Goal: Task Accomplishment & Management: Complete application form

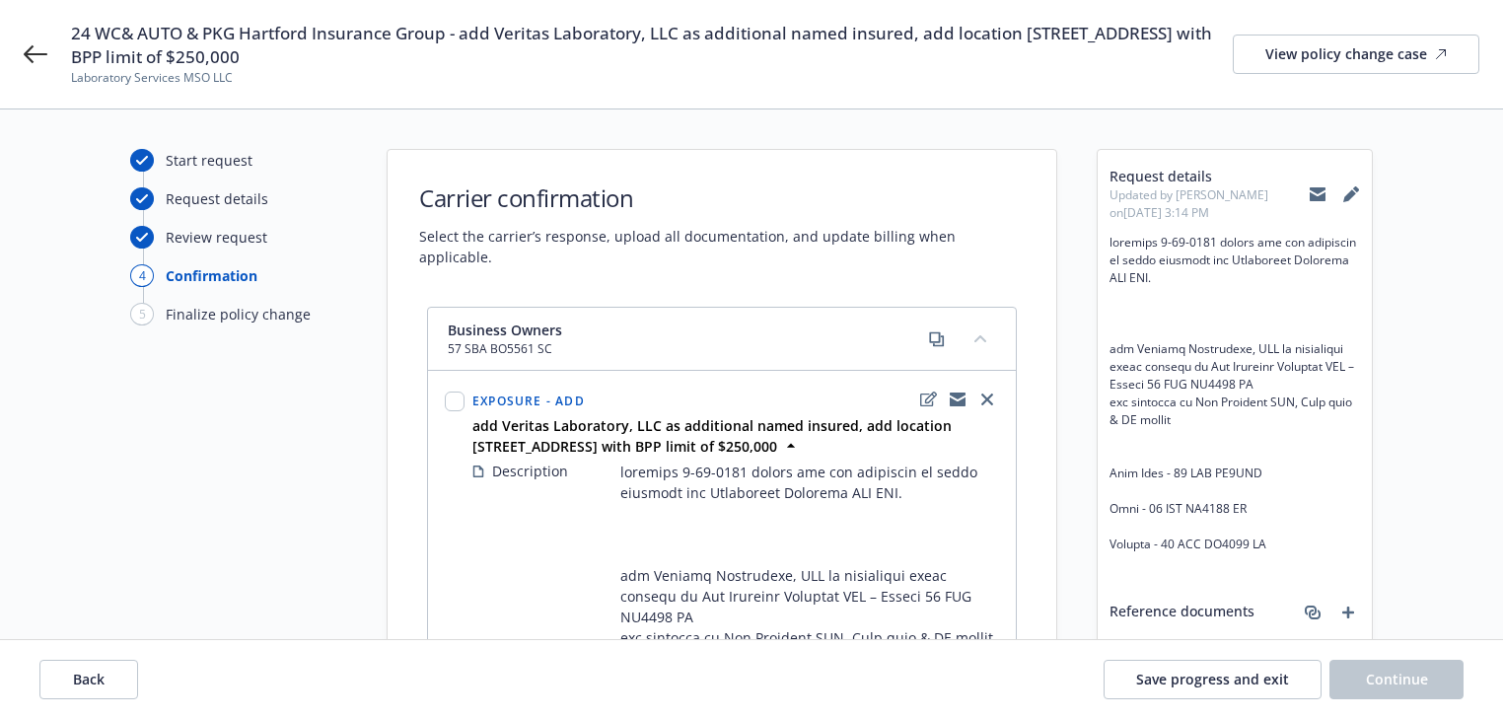
click at [1321, 193] on icon at bounding box center [1317, 194] width 16 height 16
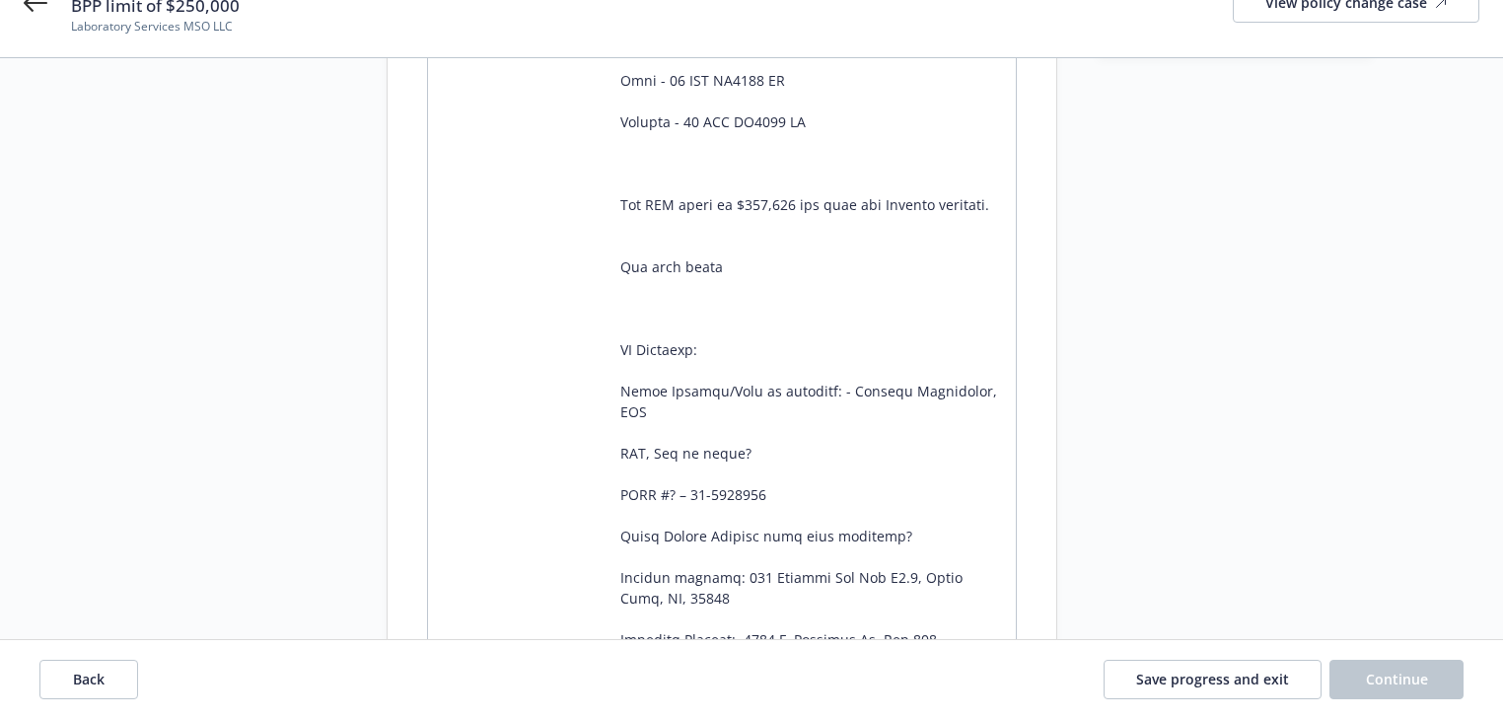
scroll to position [316, 0]
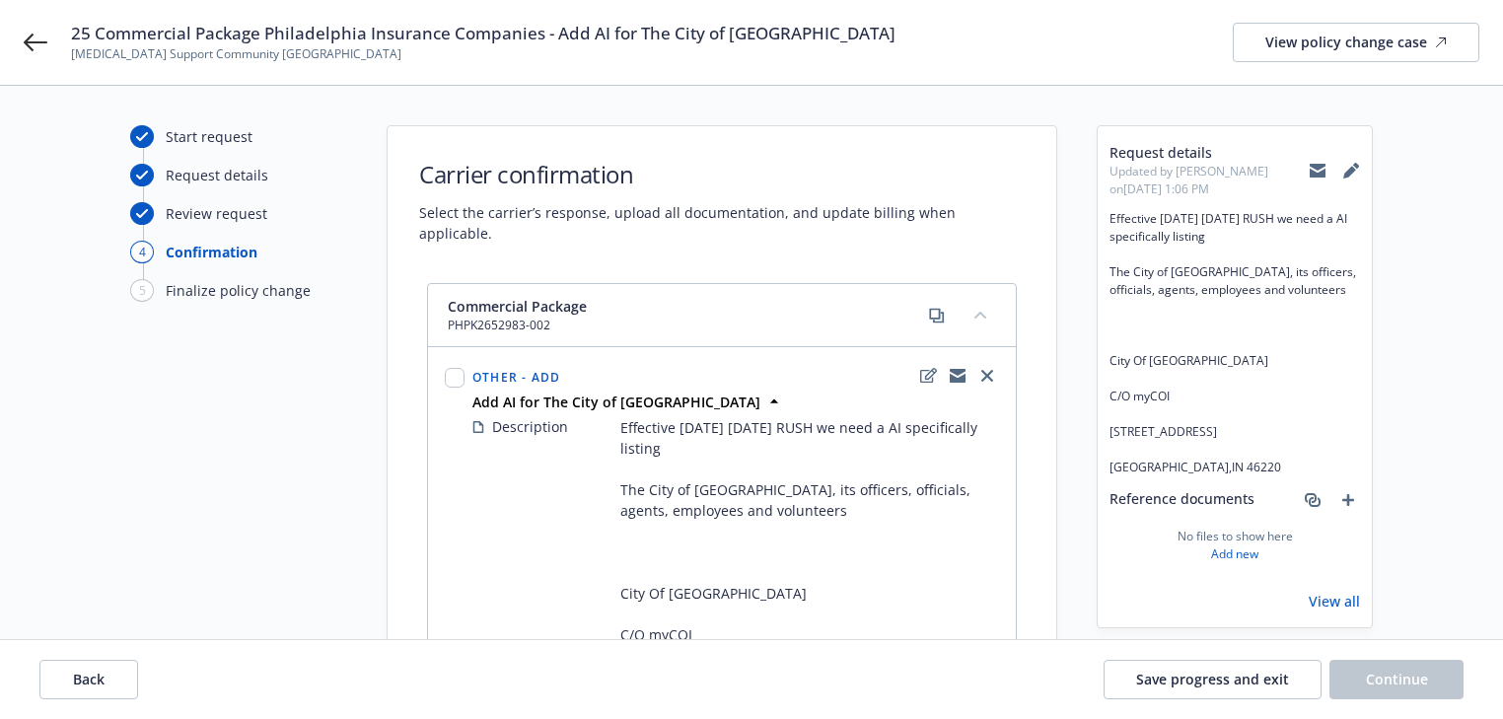
scroll to position [316, 0]
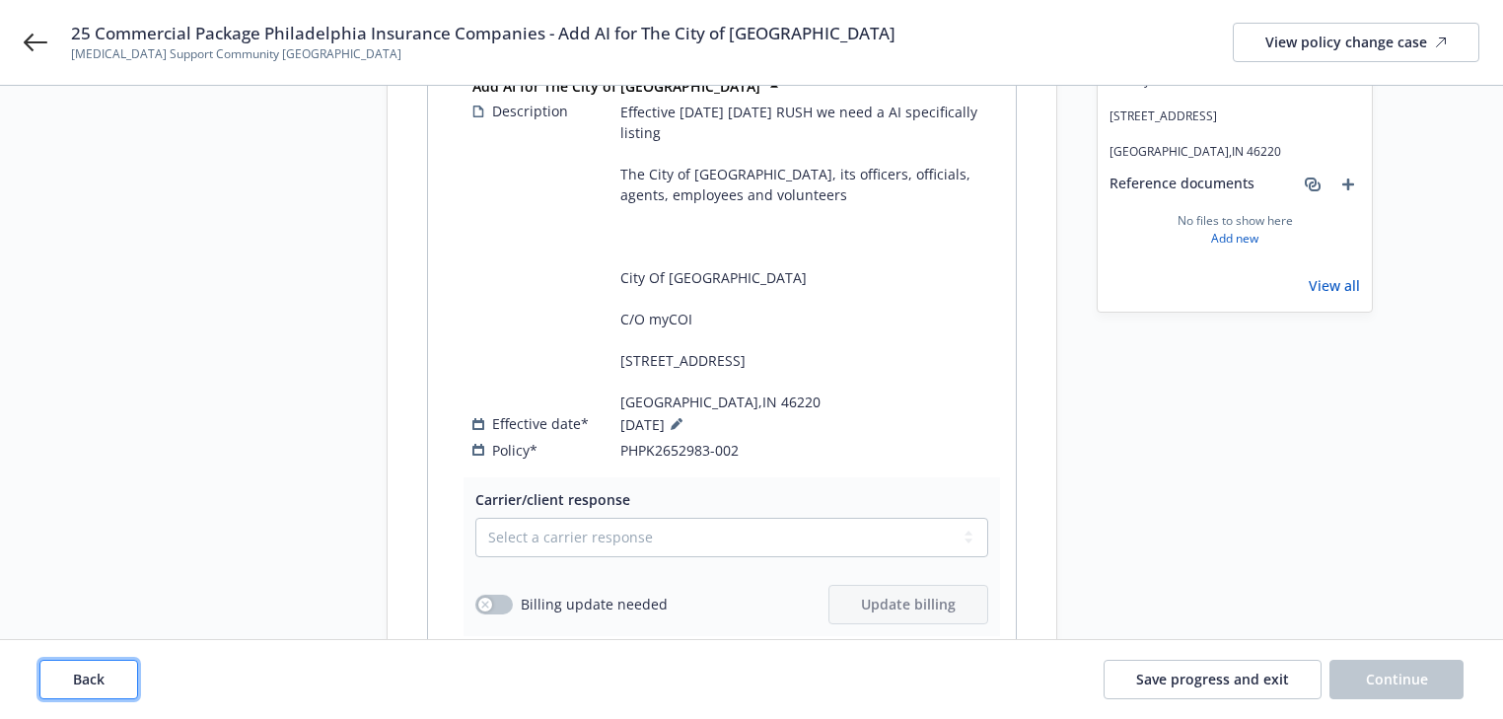
click at [122, 679] on button "Back" at bounding box center [88, 679] width 99 height 39
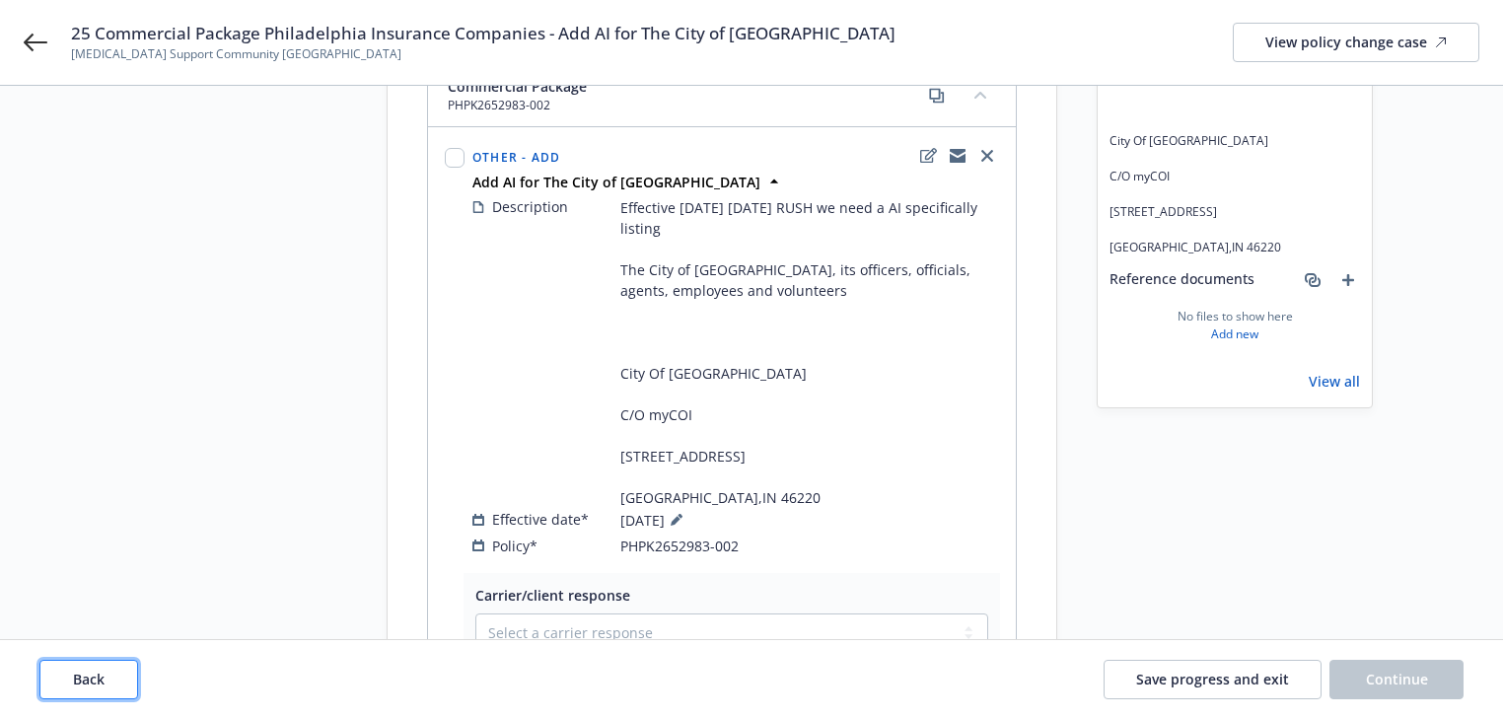
click at [122, 679] on button "Back" at bounding box center [88, 679] width 99 height 39
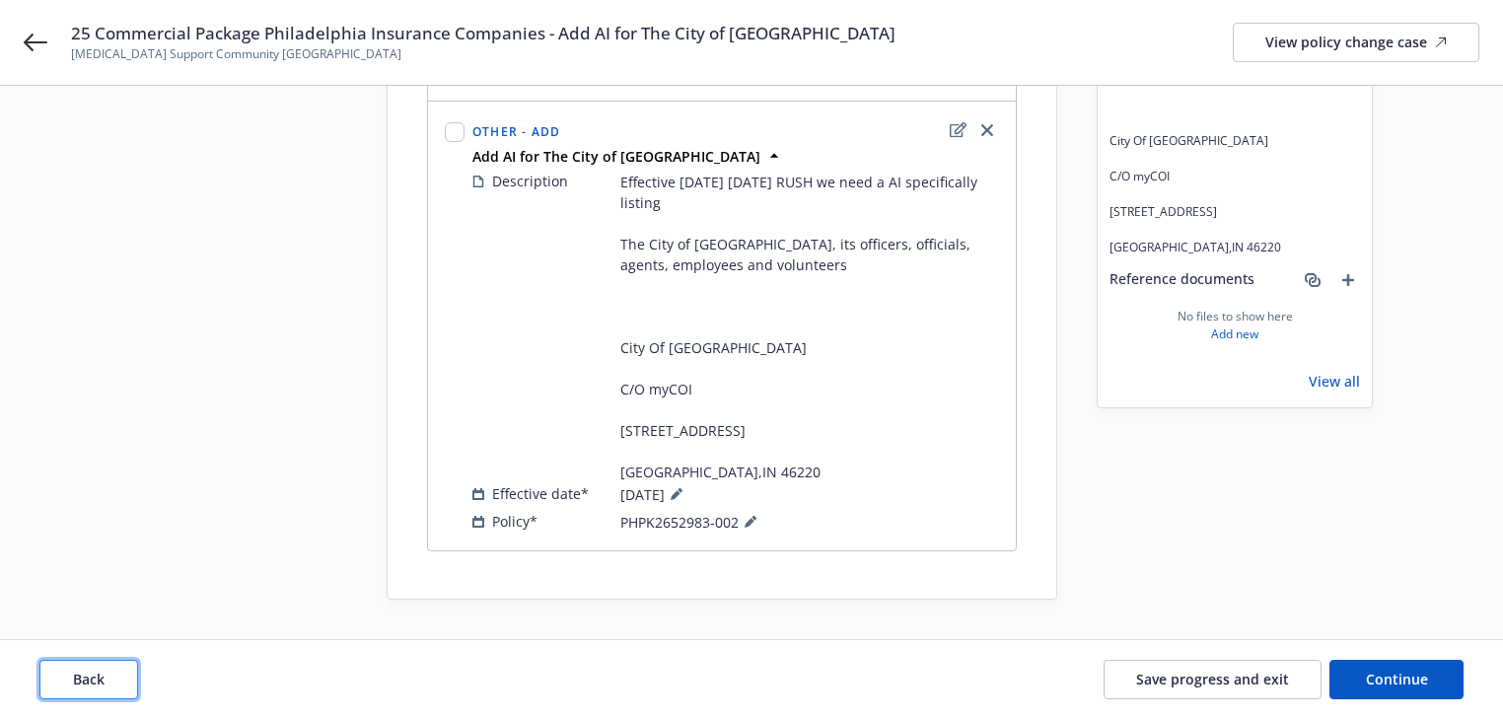
scroll to position [197, 0]
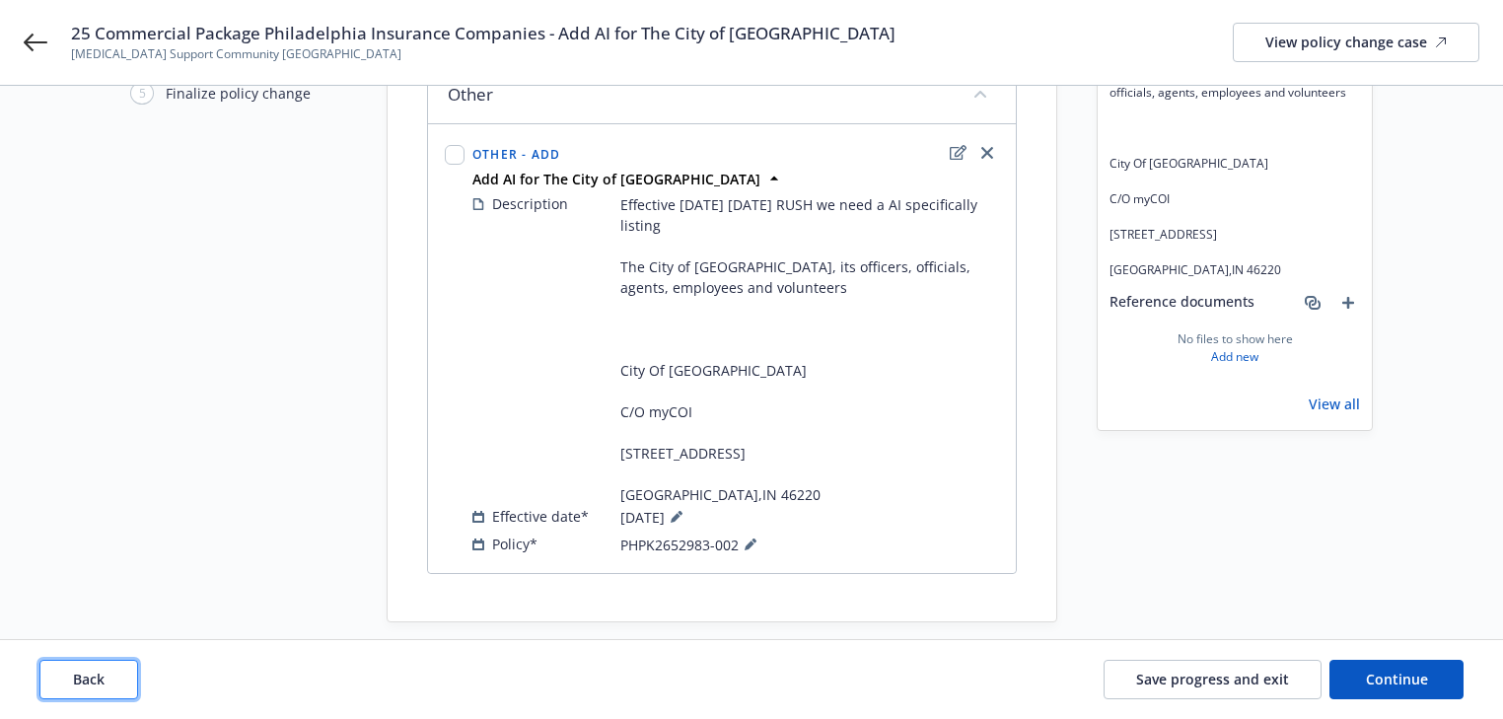
click at [122, 679] on button "Back" at bounding box center [88, 679] width 99 height 39
click at [122, 679] on div "Back Save progress and exit Continue" at bounding box center [751, 679] width 1424 height 39
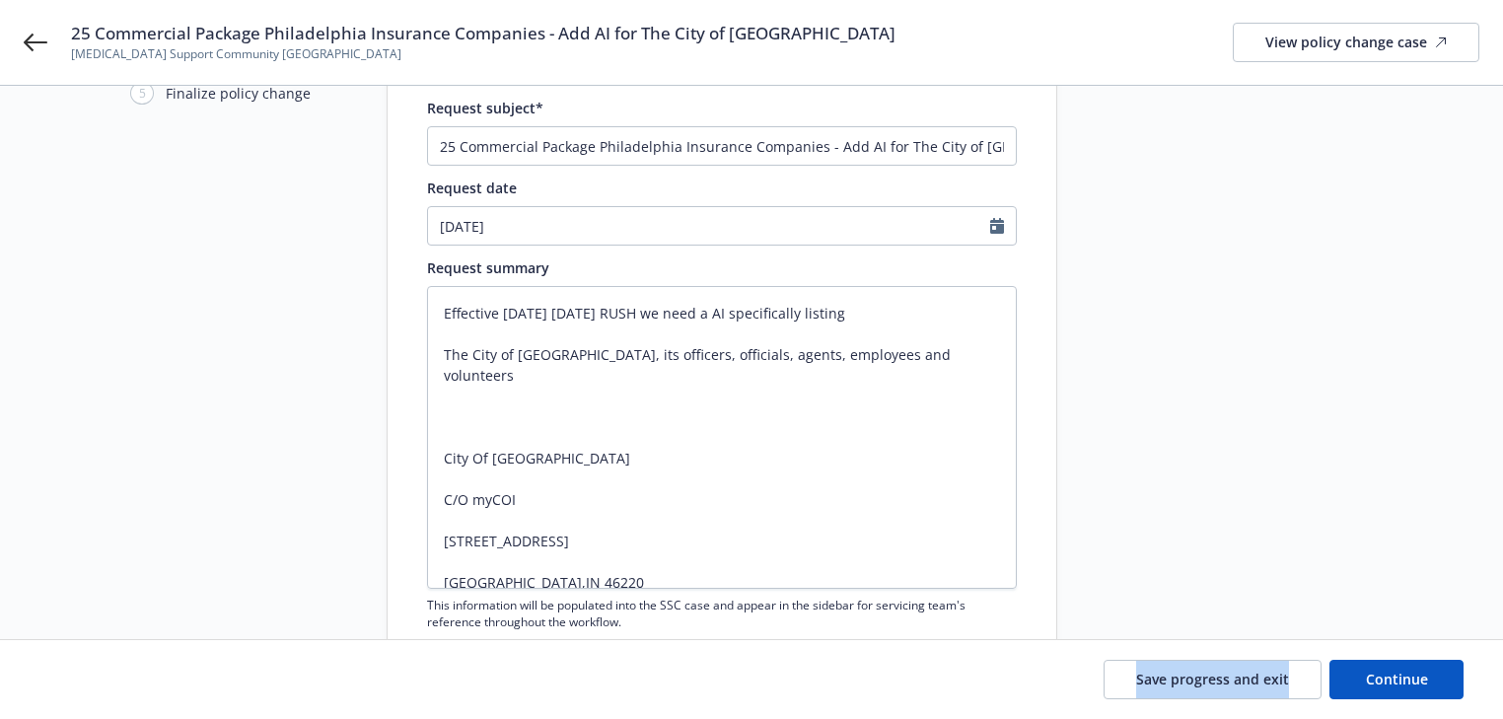
click at [122, 679] on div "Save progress and exit Continue" at bounding box center [751, 679] width 1424 height 39
click at [1187, 554] on div at bounding box center [1234, 327] width 276 height 799
click at [1462, 681] on button "Continue" at bounding box center [1396, 679] width 134 height 39
type textarea "x"
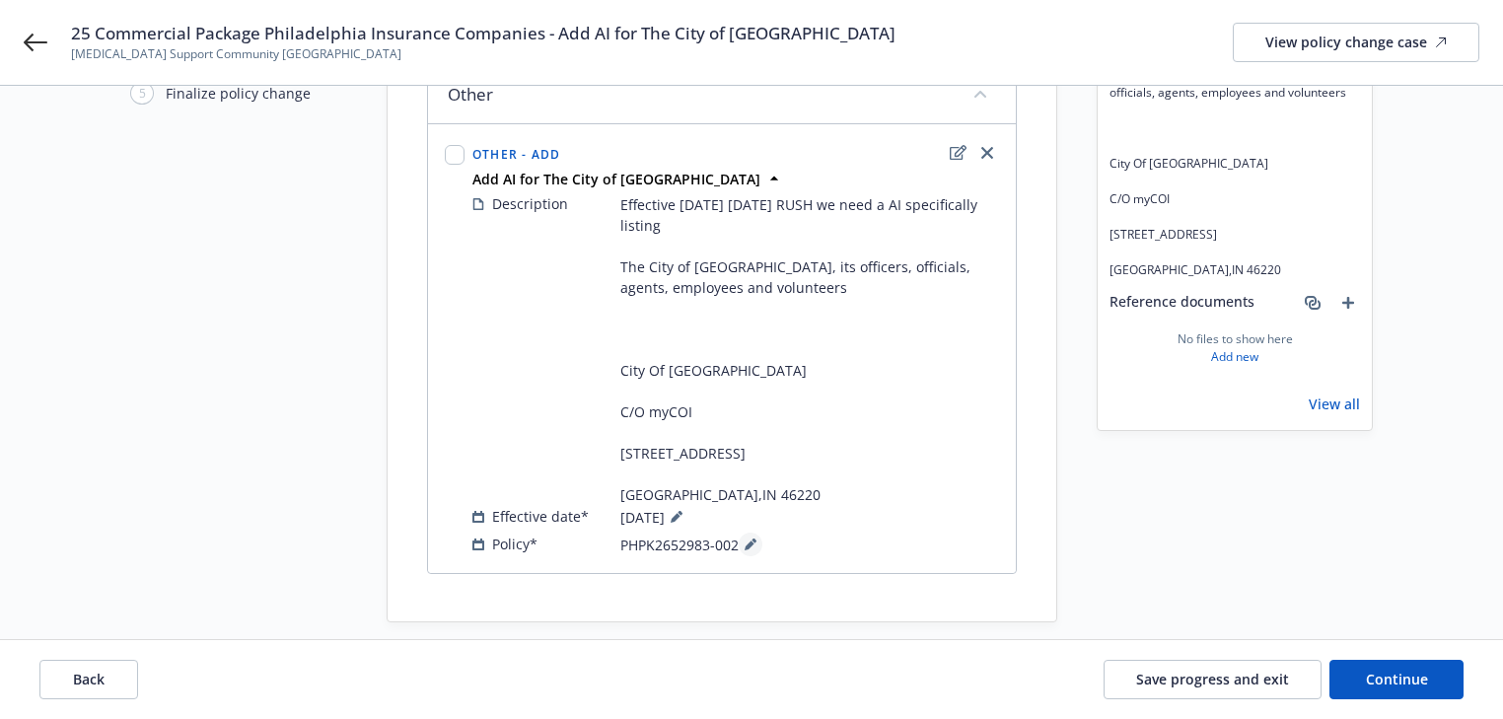
click at [745, 532] on button at bounding box center [751, 544] width 24 height 24
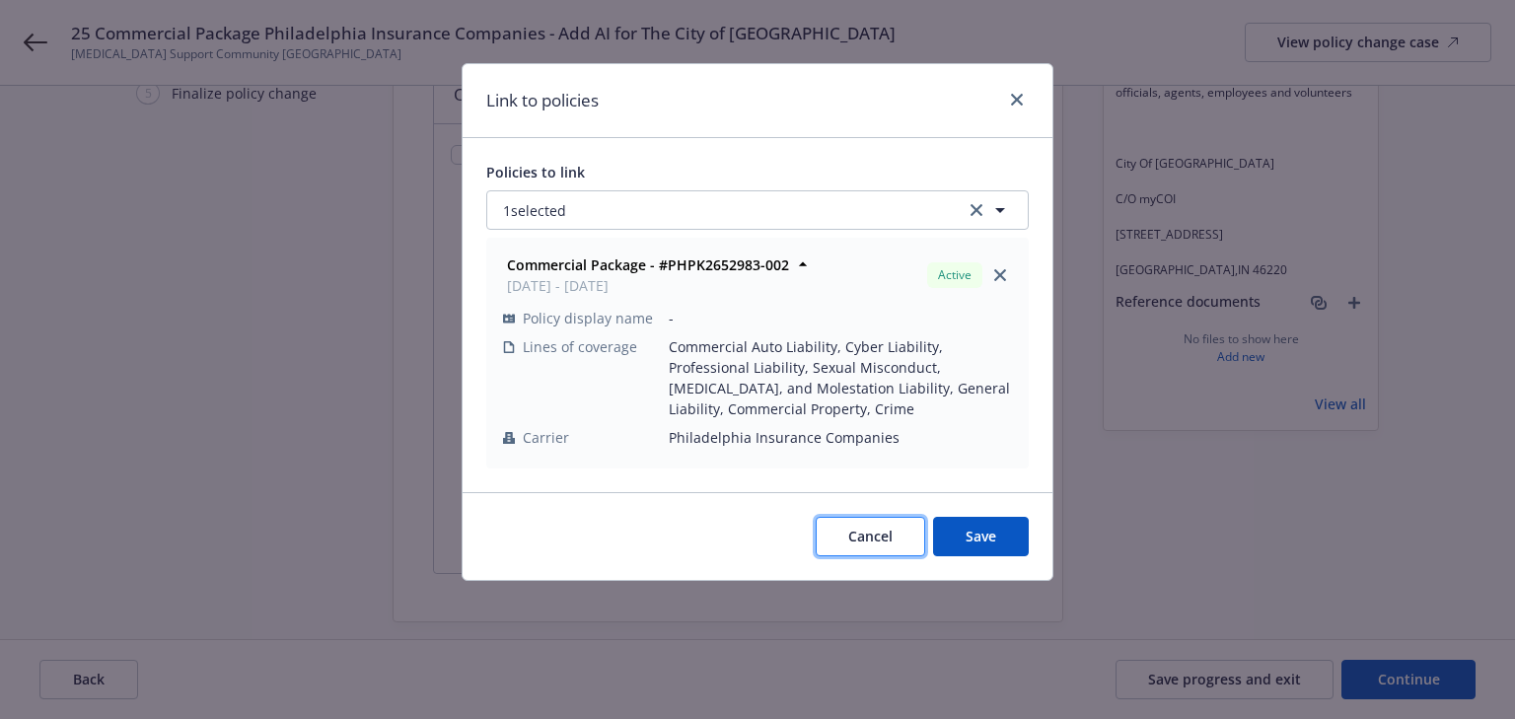
click at [824, 531] on button "Cancel" at bounding box center [869, 536] width 109 height 39
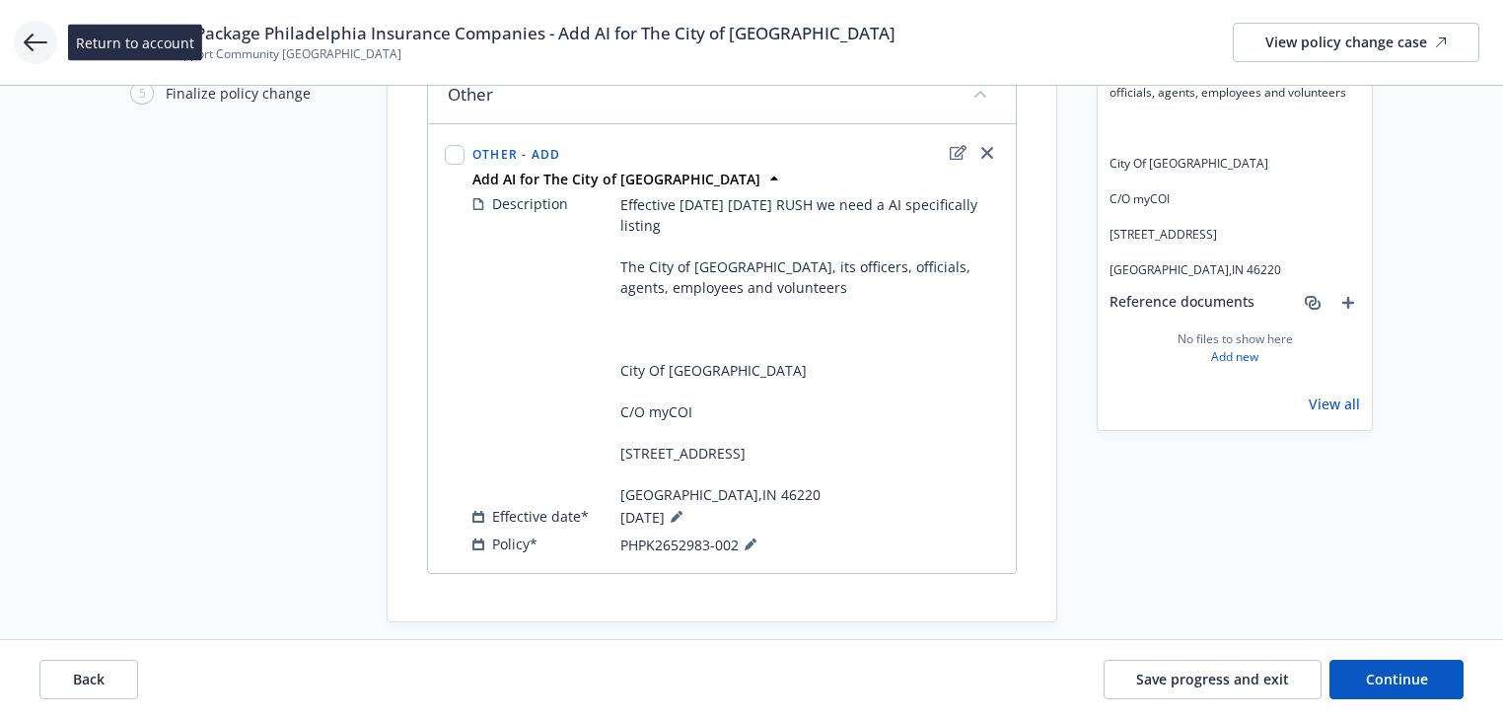
click at [39, 35] on icon at bounding box center [36, 43] width 24 height 24
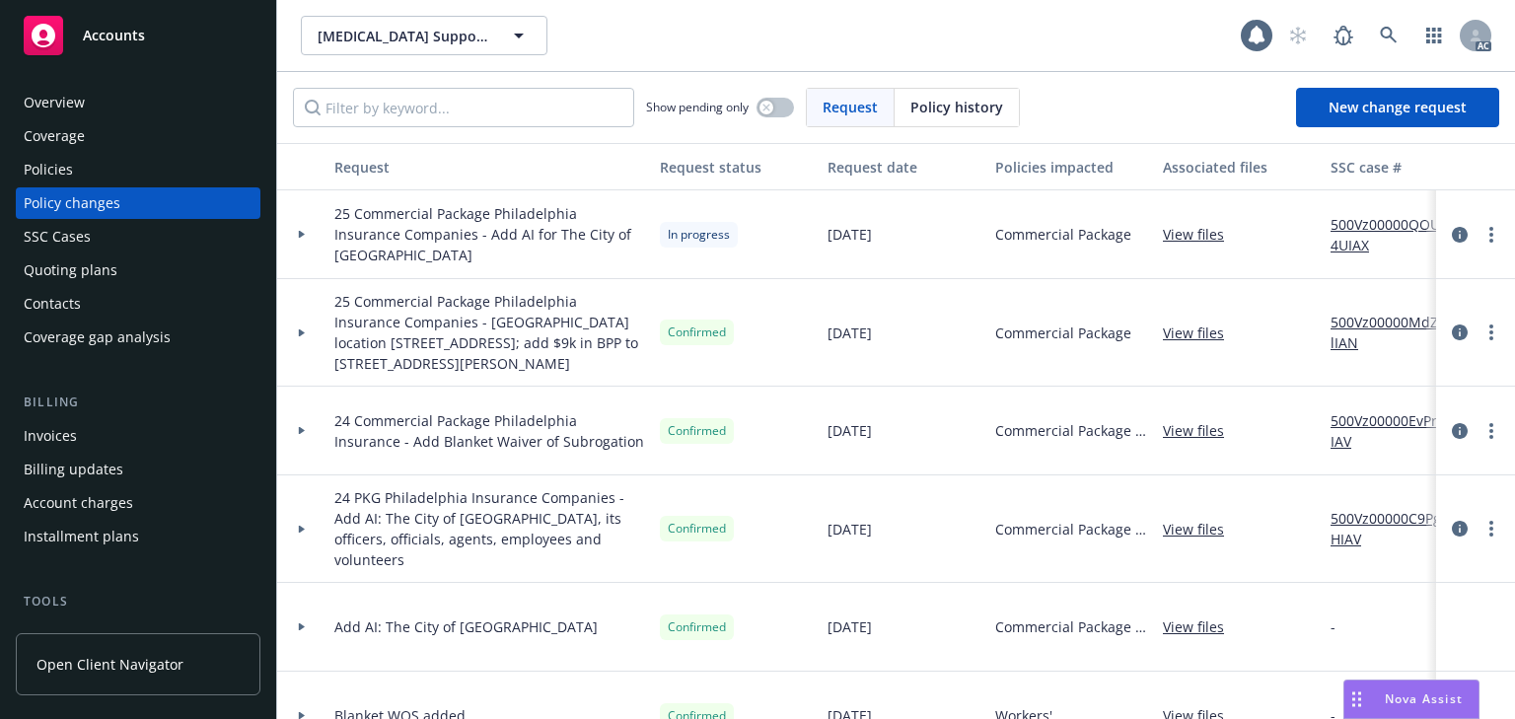
click at [85, 162] on div "Policies" at bounding box center [138, 170] width 229 height 32
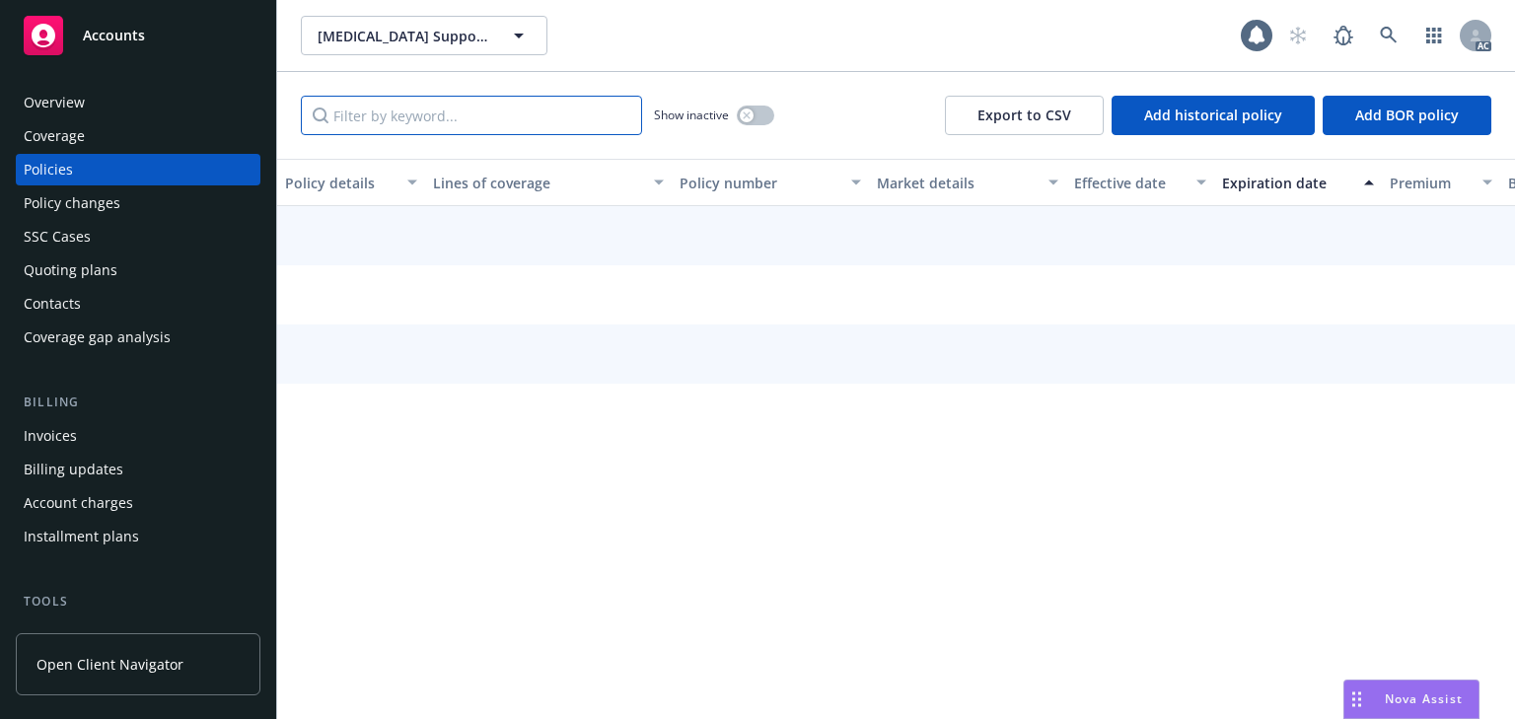
click at [395, 115] on input "Filter by keyword..." at bounding box center [471, 115] width 341 height 39
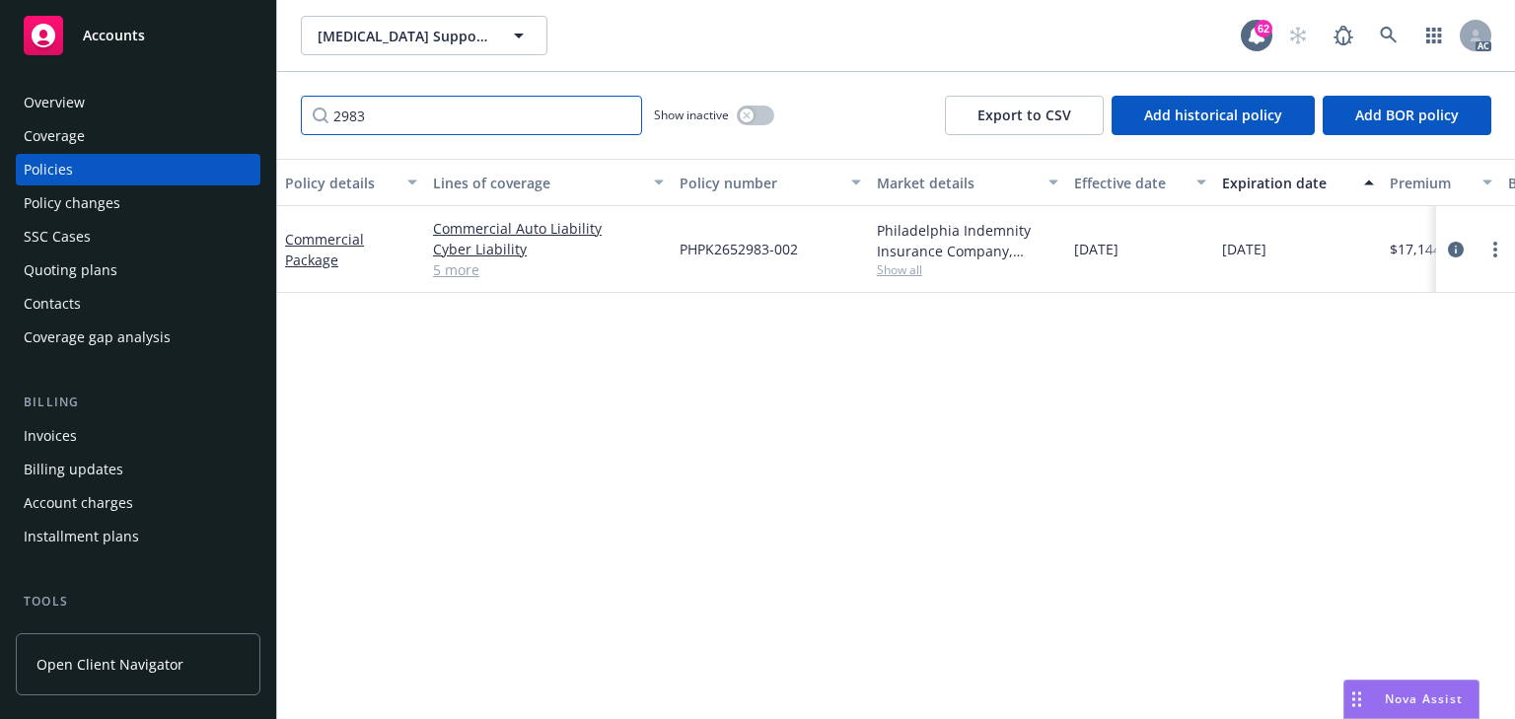
type input "2983"
click at [909, 268] on span "Show all" at bounding box center [967, 269] width 181 height 17
click at [1154, 360] on div "Policy details Lines of coverage Policy number Market details Effective date Ex…" at bounding box center [896, 439] width 1238 height 560
click at [101, 205] on div "Policy changes" at bounding box center [72, 203] width 97 height 32
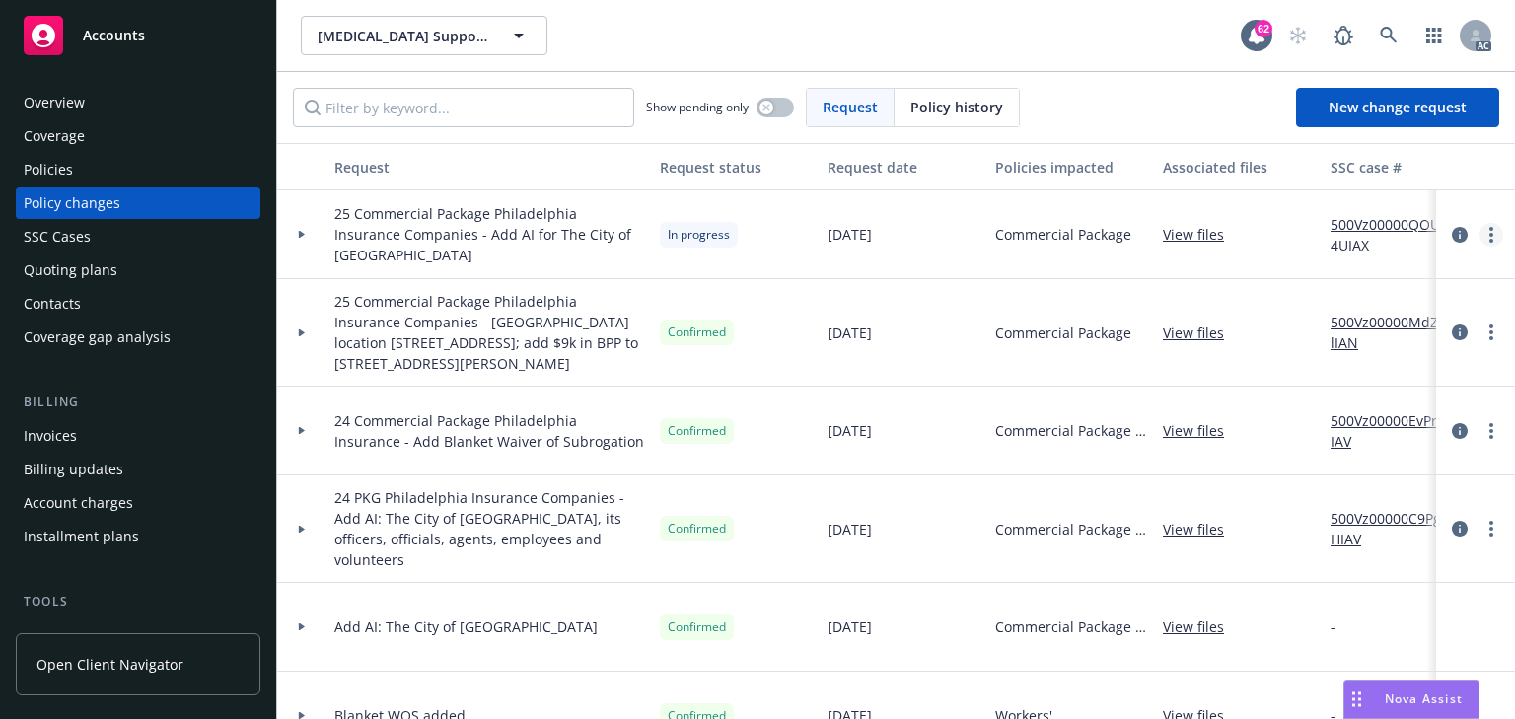
click at [1489, 232] on icon "more" at bounding box center [1491, 235] width 4 height 16
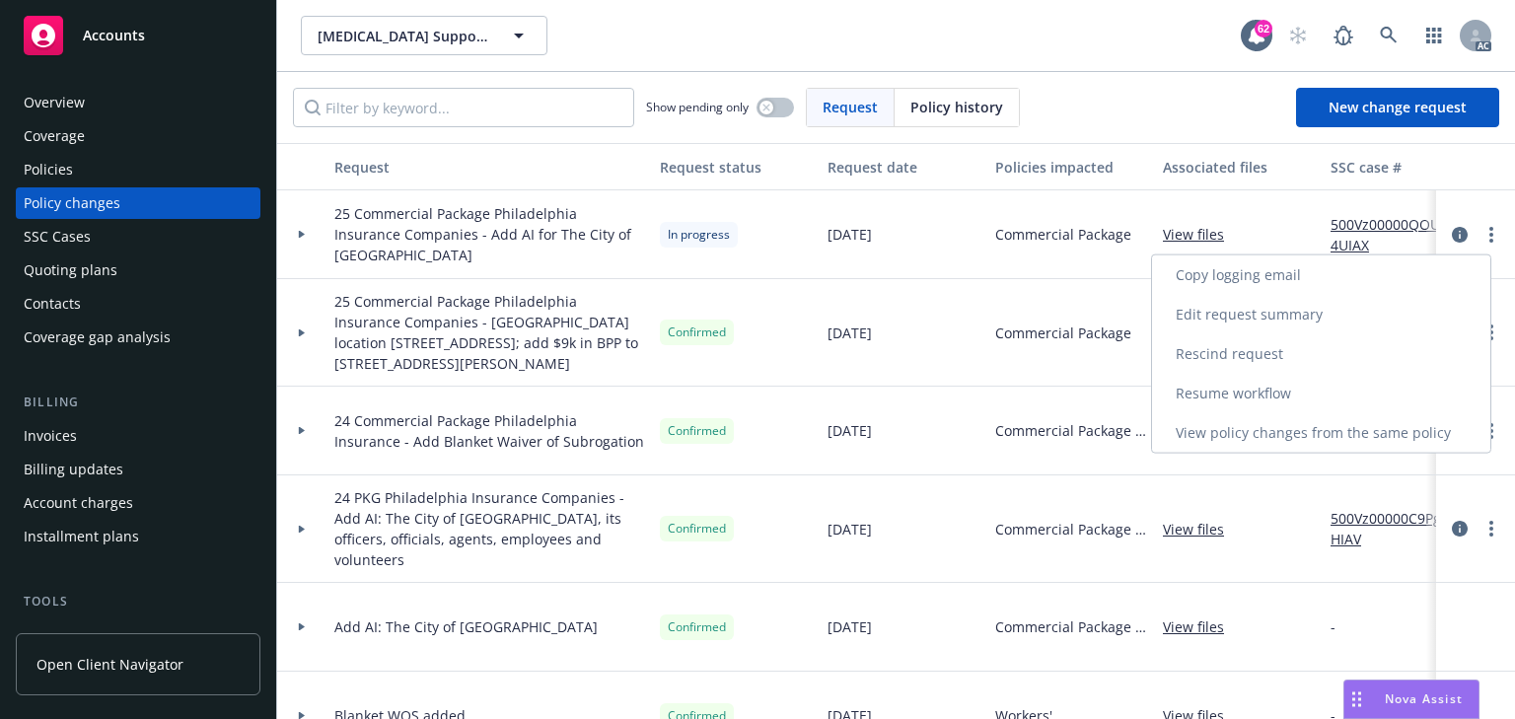
click at [1207, 281] on link "Copy logging email" at bounding box center [1321, 274] width 338 height 39
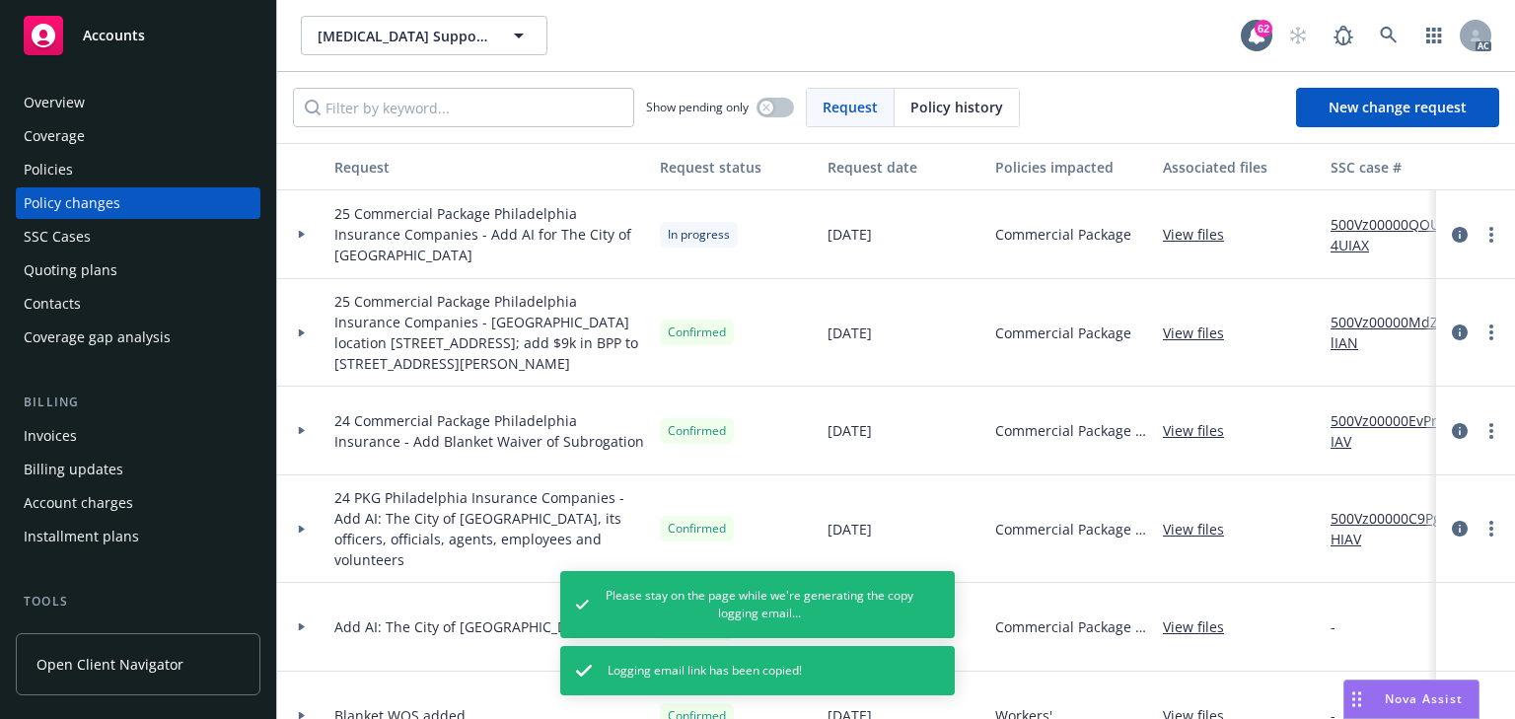
click at [116, 174] on div "Policies" at bounding box center [138, 170] width 229 height 32
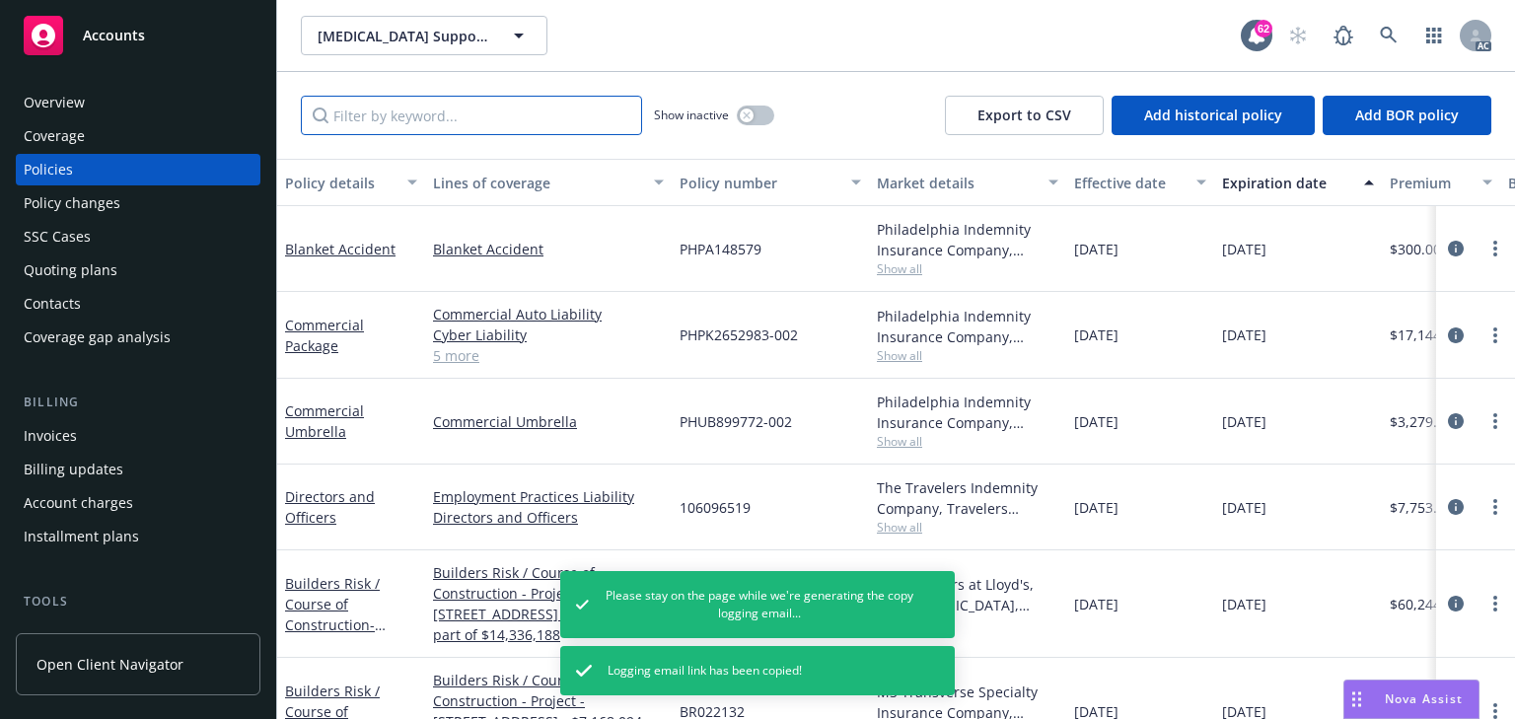
click at [387, 99] on input "Filter by keyword..." at bounding box center [471, 115] width 341 height 39
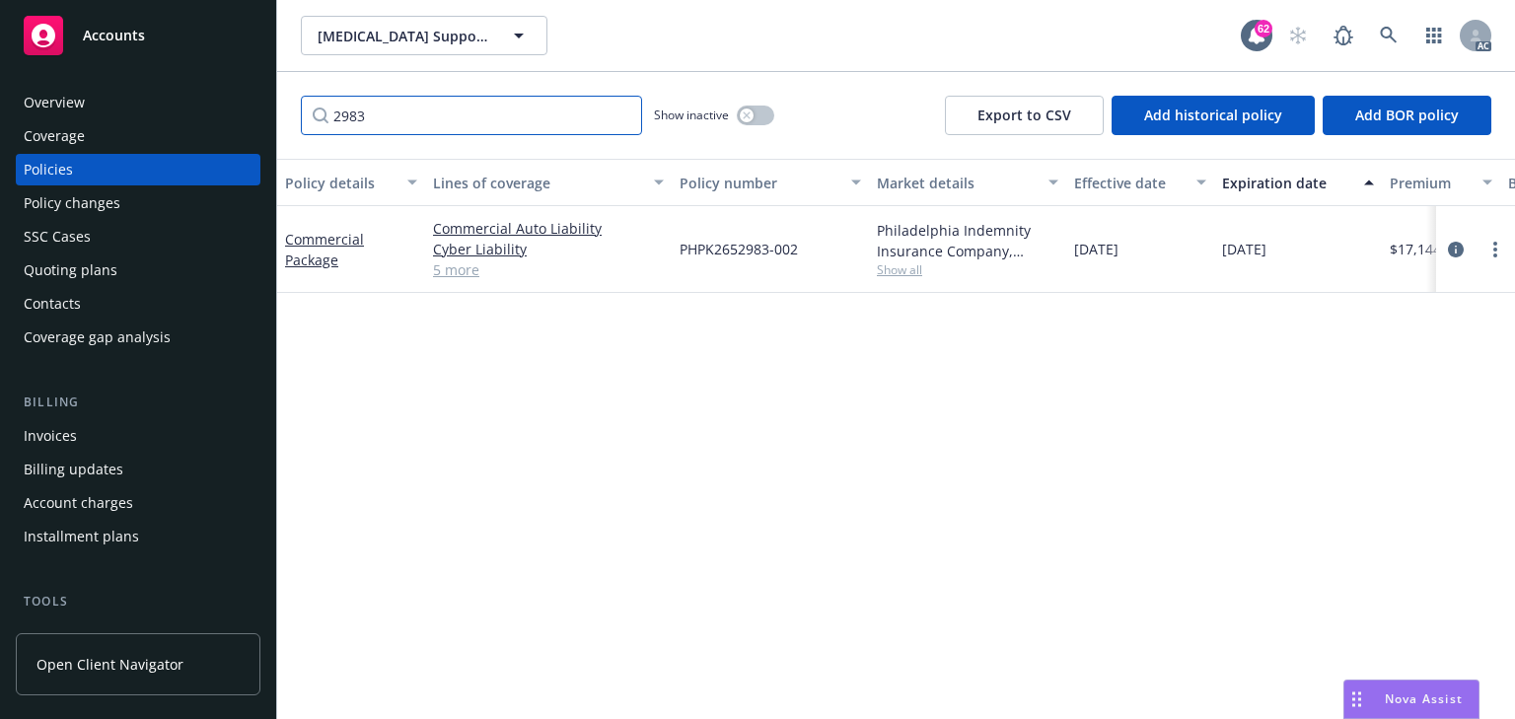
type input "2983"
click at [872, 530] on div "Policy details Lines of coverage Policy number Market details Effective date Ex…" at bounding box center [896, 439] width 1238 height 560
click at [913, 271] on span "Show all" at bounding box center [967, 269] width 181 height 17
click at [1451, 251] on icon "circleInformation" at bounding box center [1456, 250] width 16 height 16
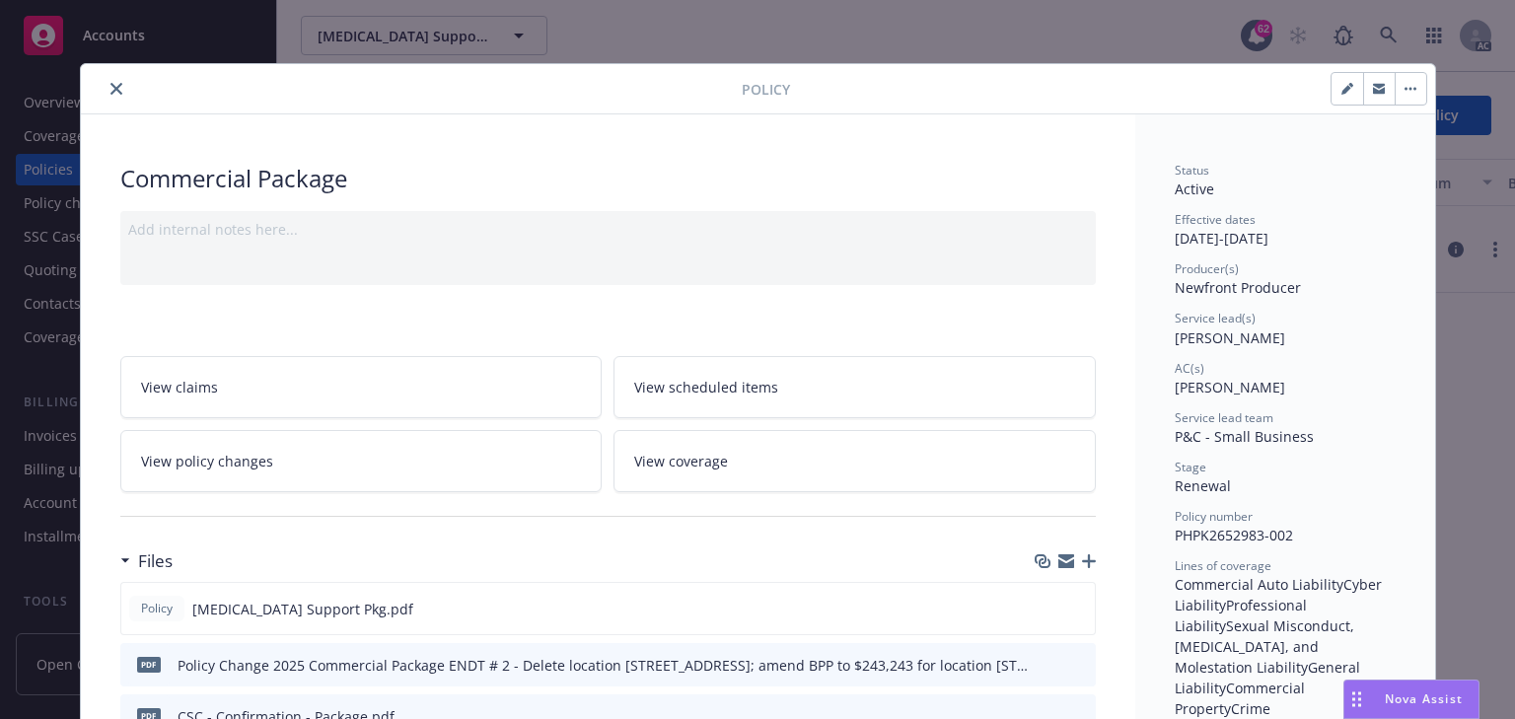
scroll to position [59, 0]
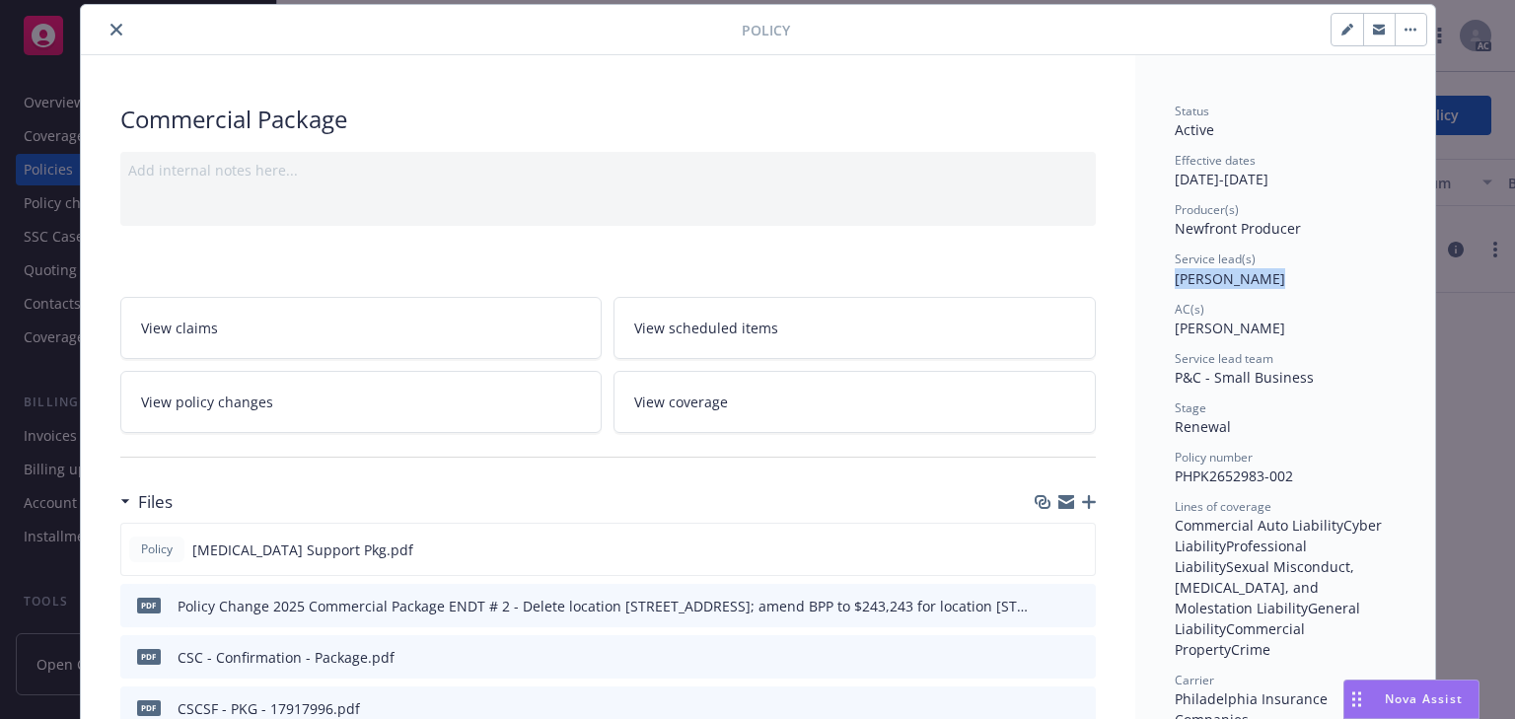
drag, startPoint x: 1172, startPoint y: 279, endPoint x: 1252, endPoint y: 285, distance: 80.1
copy span "Shelly Flores"
drag, startPoint x: 1281, startPoint y: 479, endPoint x: 1227, endPoint y: 486, distance: 54.7
click at [1281, 479] on span "PHPK2652983-002" at bounding box center [1233, 475] width 118 height 19
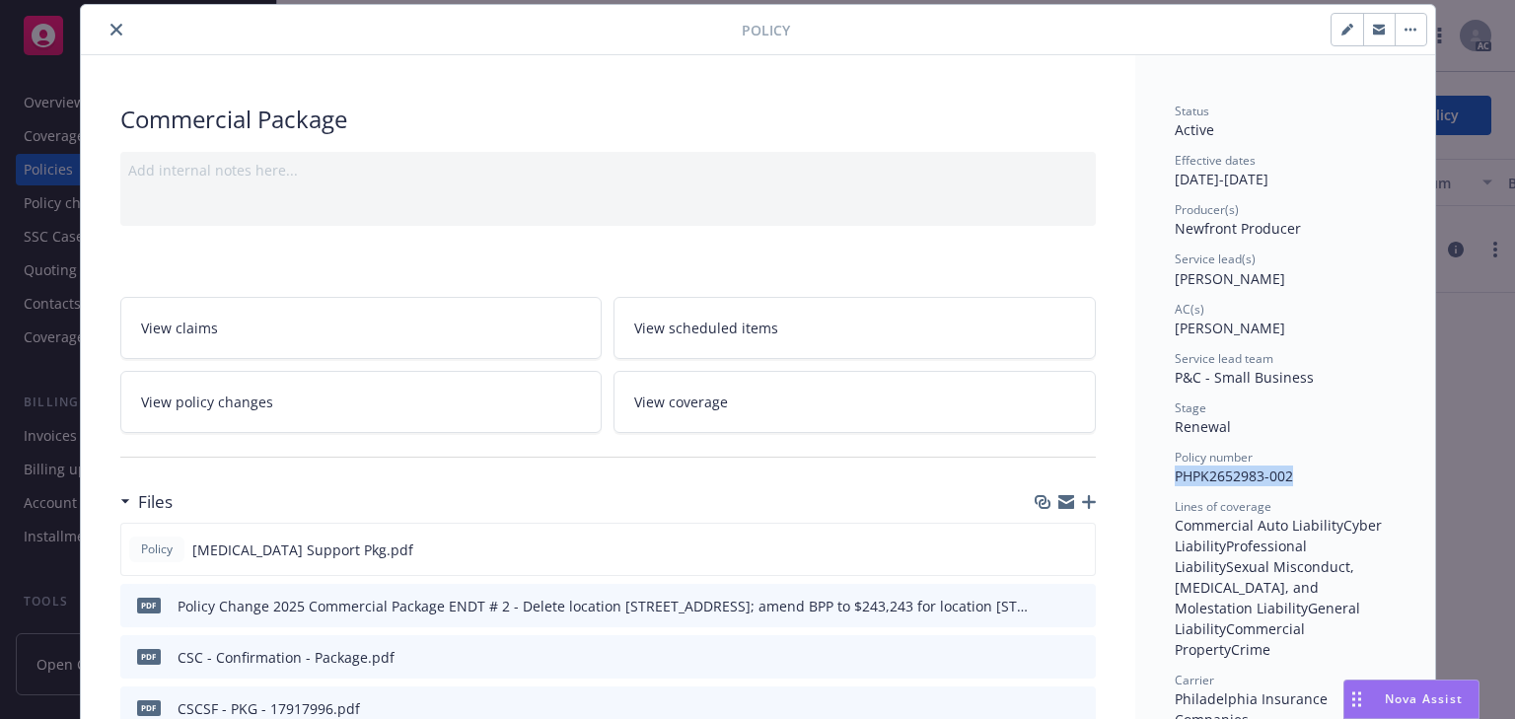
drag, startPoint x: 1168, startPoint y: 473, endPoint x: 1307, endPoint y: 477, distance: 138.1
click at [1307, 477] on div "Policy number PHPK2652983-002" at bounding box center [1284, 467] width 221 height 37
copy span "PHPK2652983-002"
click at [222, 402] on span "View policy changes" at bounding box center [207, 401] width 132 height 21
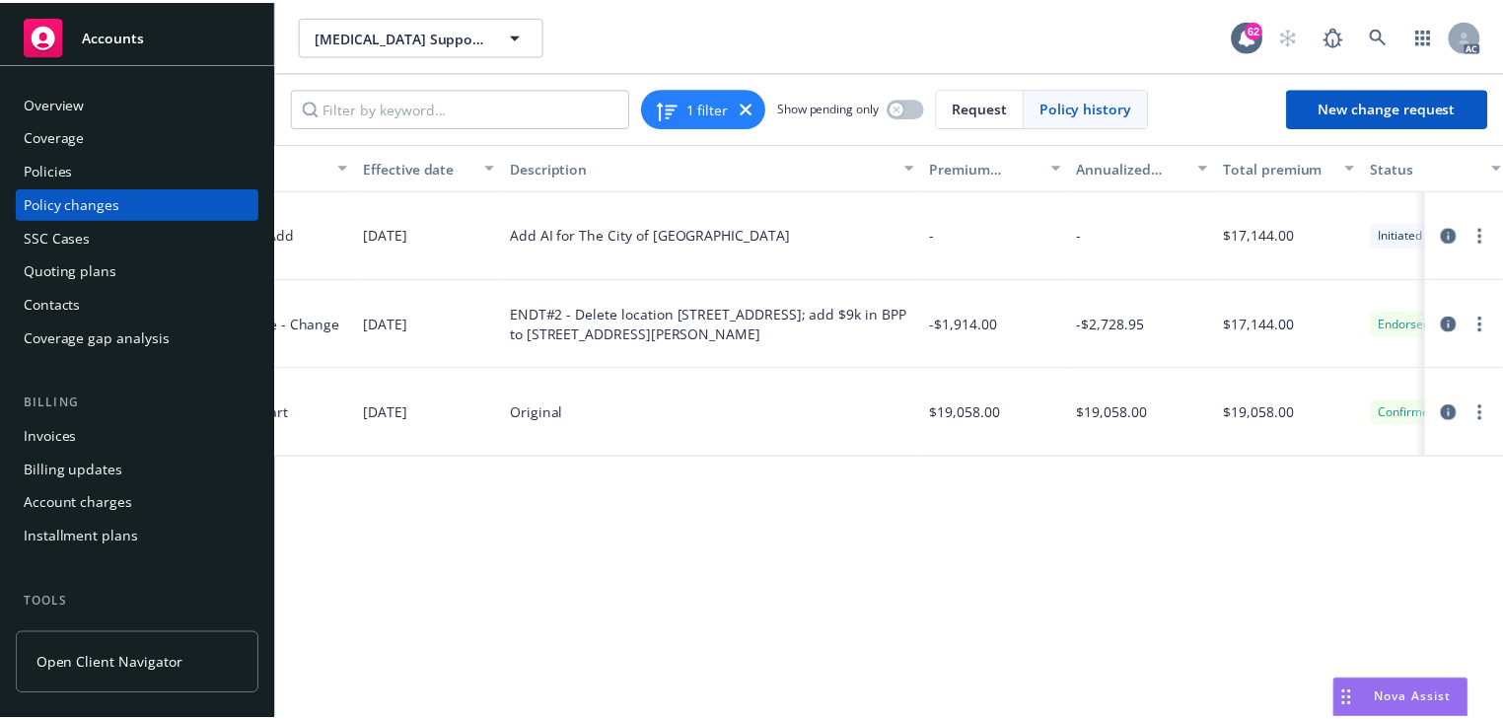
scroll to position [0, 624]
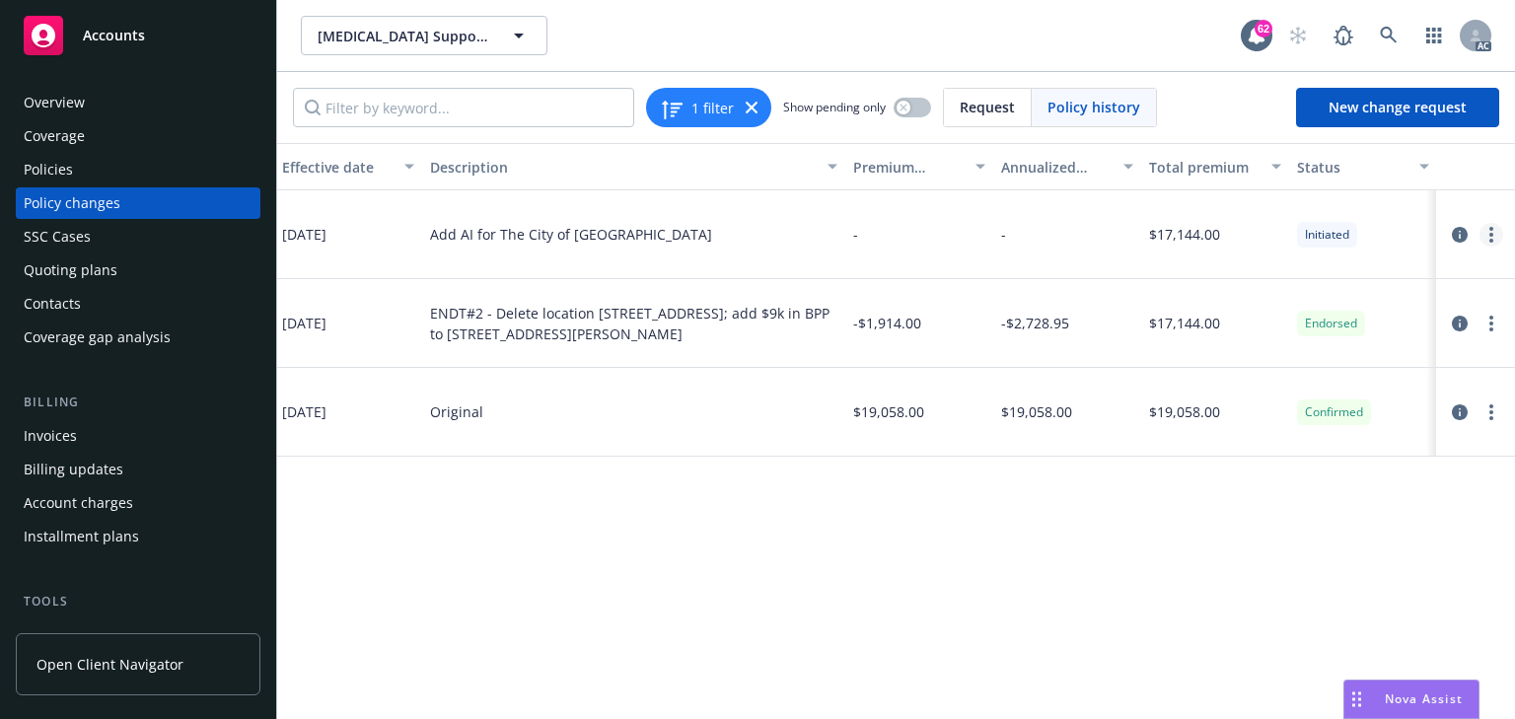
click at [1496, 237] on link "more" at bounding box center [1491, 235] width 24 height 24
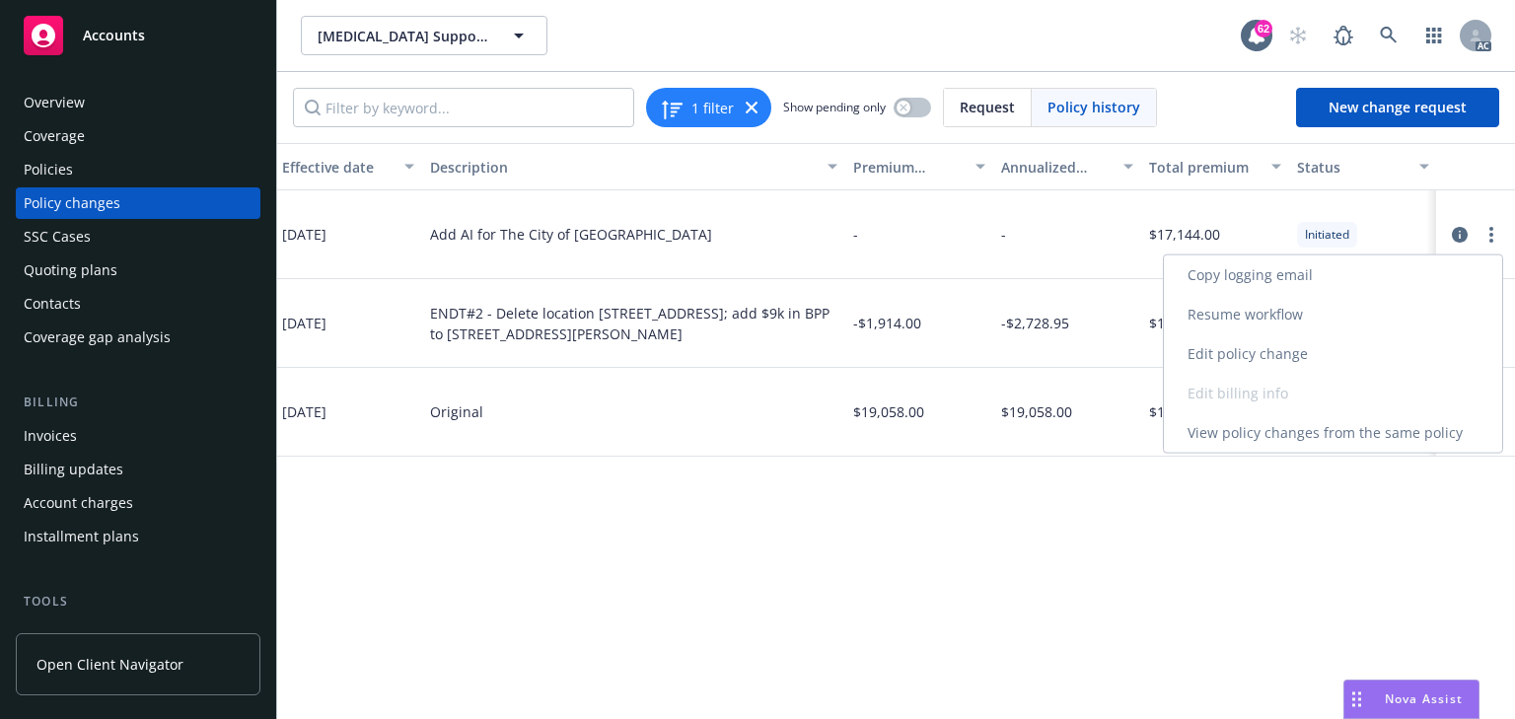
click at [1226, 314] on link "Resume workflow" at bounding box center [1333, 314] width 338 height 39
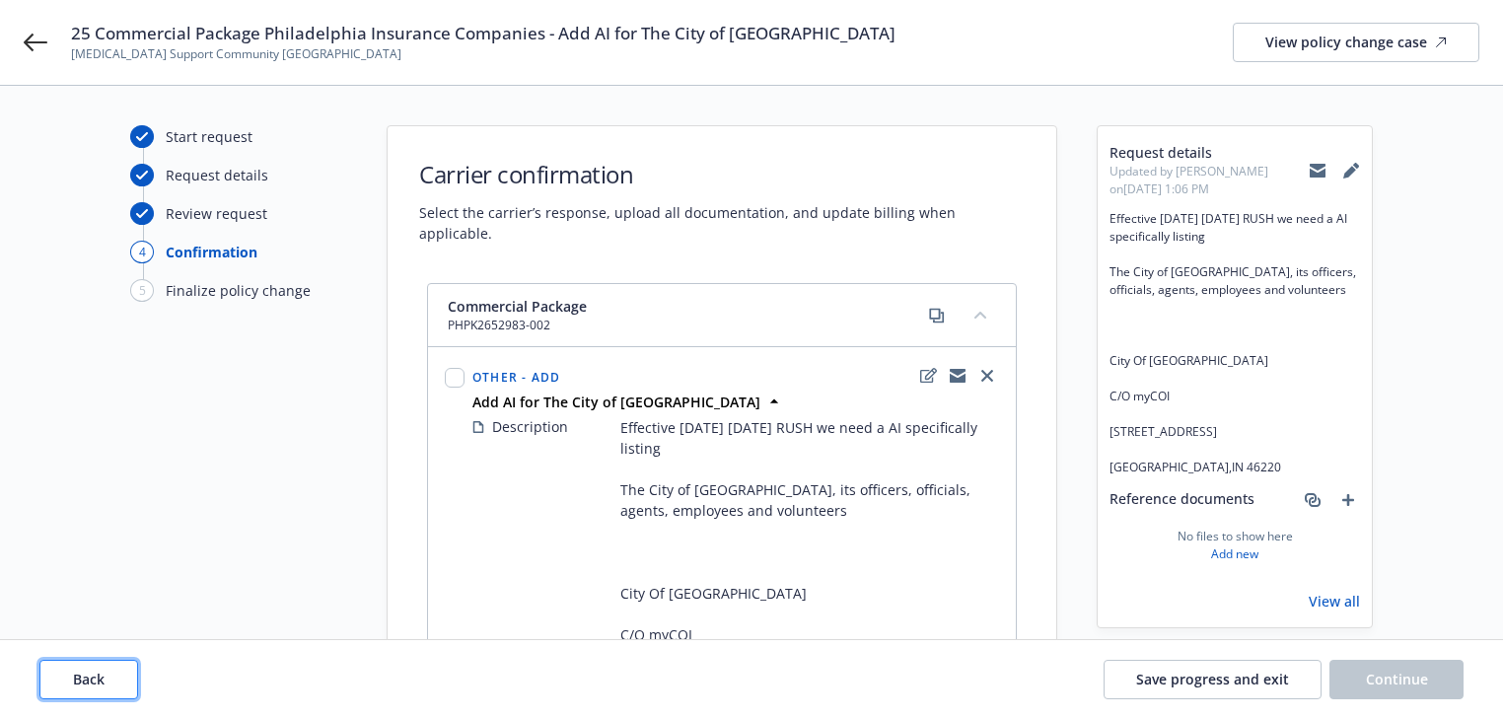
click at [107, 684] on button "Back" at bounding box center [88, 679] width 99 height 39
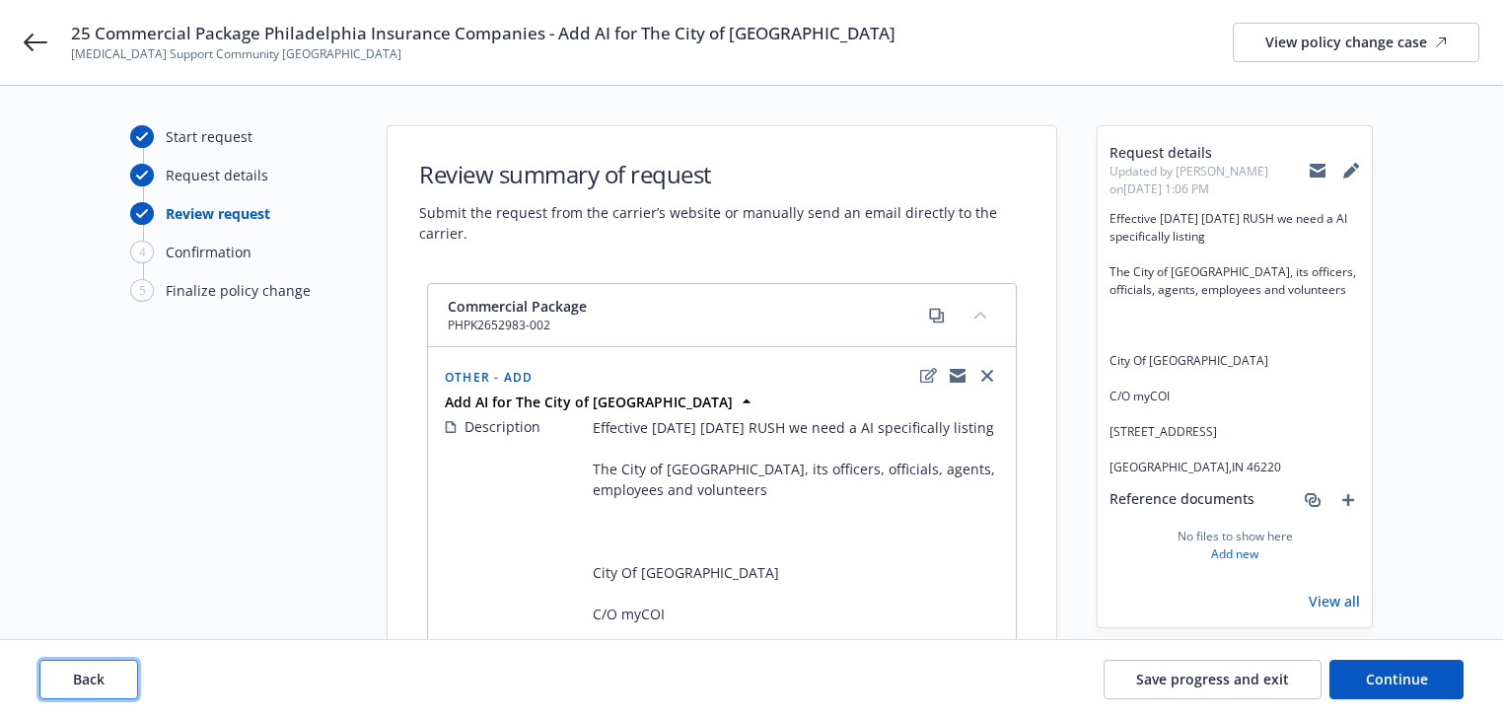
click at [106, 684] on button "Back" at bounding box center [88, 679] width 99 height 39
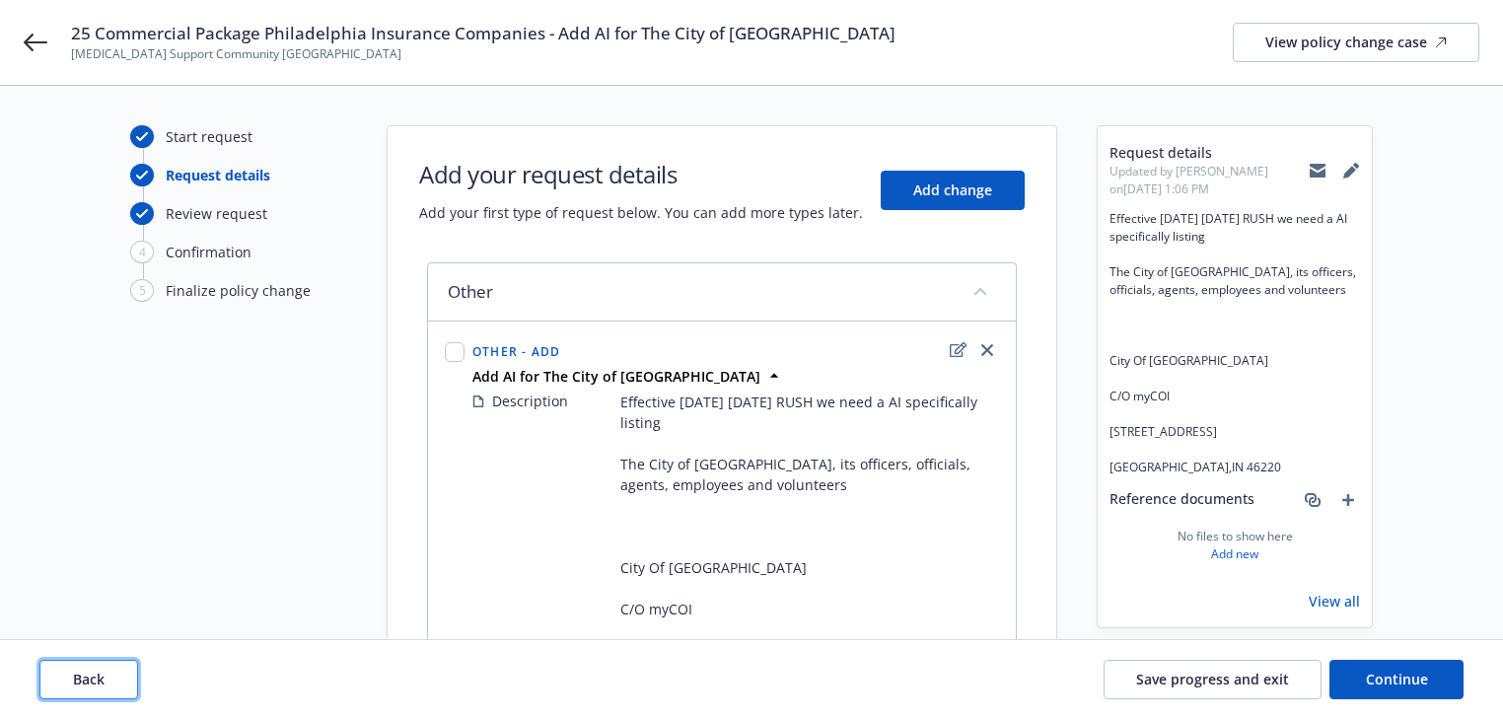
click at [106, 684] on button "Back" at bounding box center [88, 679] width 99 height 39
click at [107, 682] on div "Back Save progress and exit Continue" at bounding box center [751, 679] width 1424 height 39
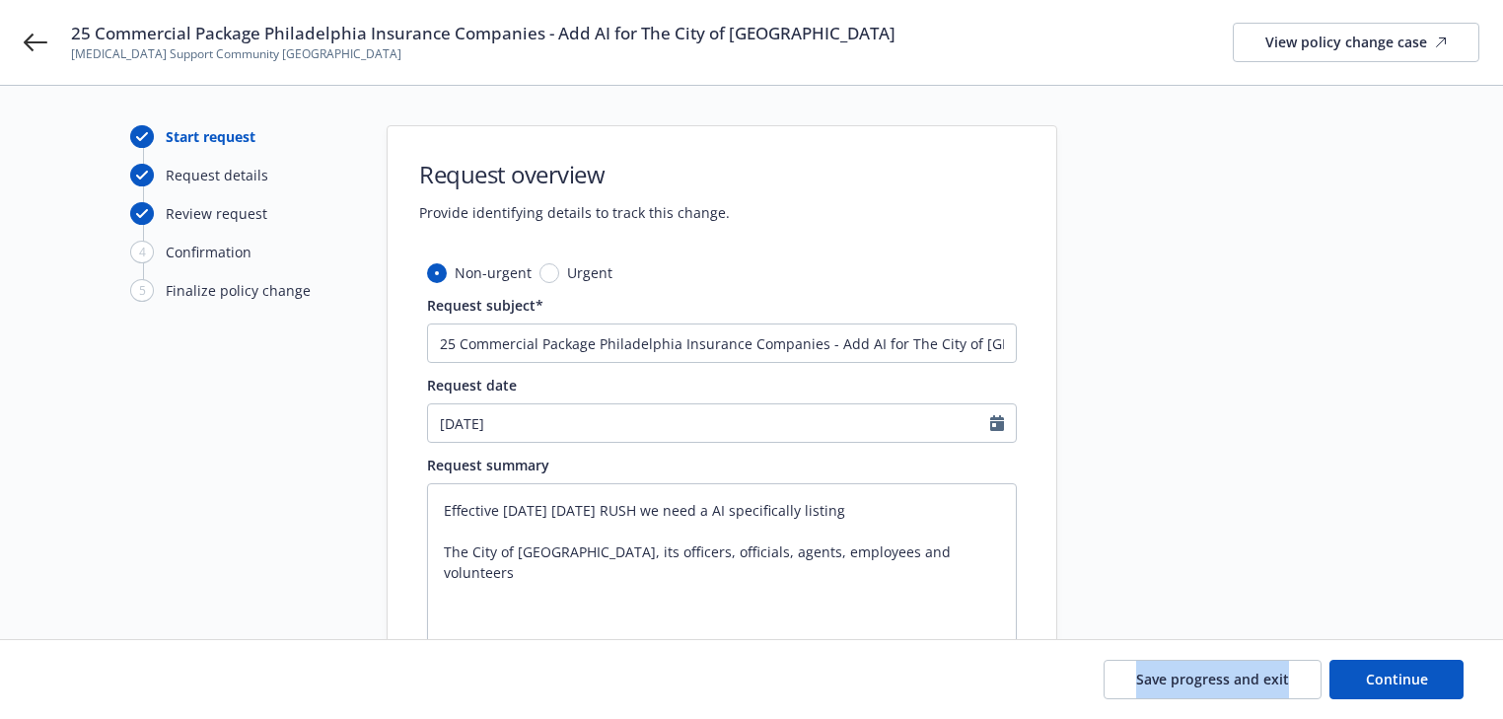
click at [107, 682] on div "Save progress and exit Continue" at bounding box center [751, 679] width 1424 height 39
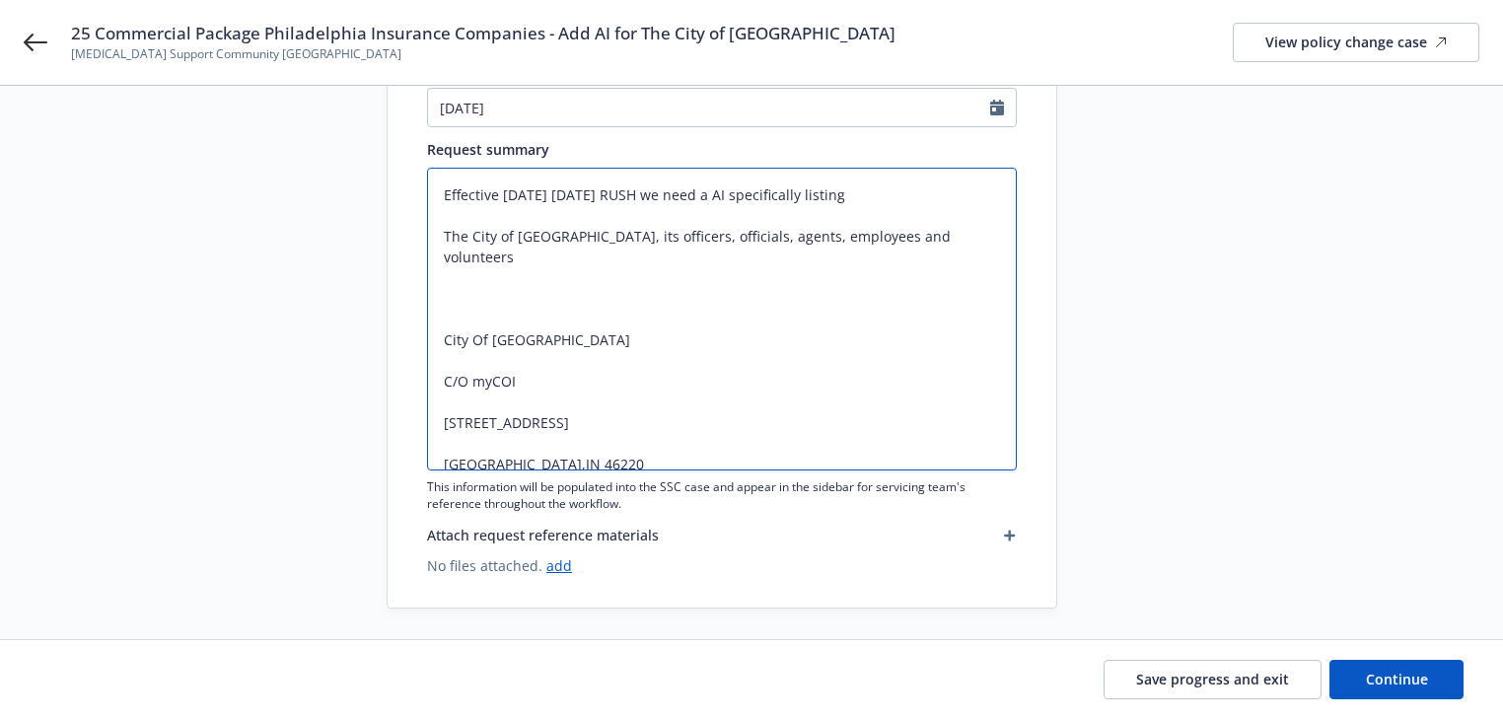
click at [836, 343] on textarea "Effective today 8/7/25 RUSH we need a AI specifically listing The City of Conco…" at bounding box center [722, 319] width 590 height 303
drag, startPoint x: 627, startPoint y: 191, endPoint x: 645, endPoint y: 442, distance: 251.1
click at [645, 442] on textarea "Effective today 8/7/25 RUSH we need a AI specifically listing The City of Conco…" at bounding box center [722, 319] width 590 height 303
type textarea "x"
click at [1236, 288] on div at bounding box center [1234, 209] width 276 height 799
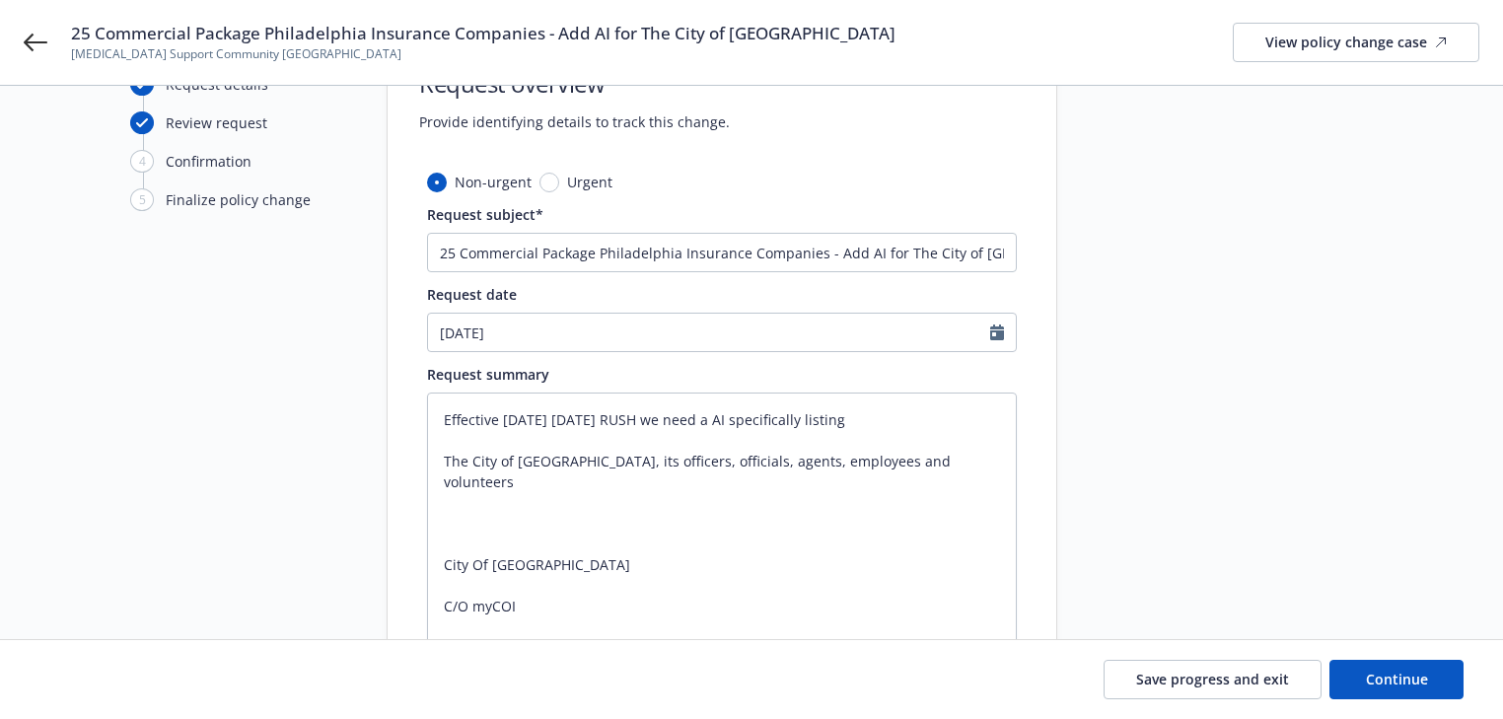
scroll to position [79, 0]
